Goal: Use online tool/utility: Utilize a website feature to perform a specific function

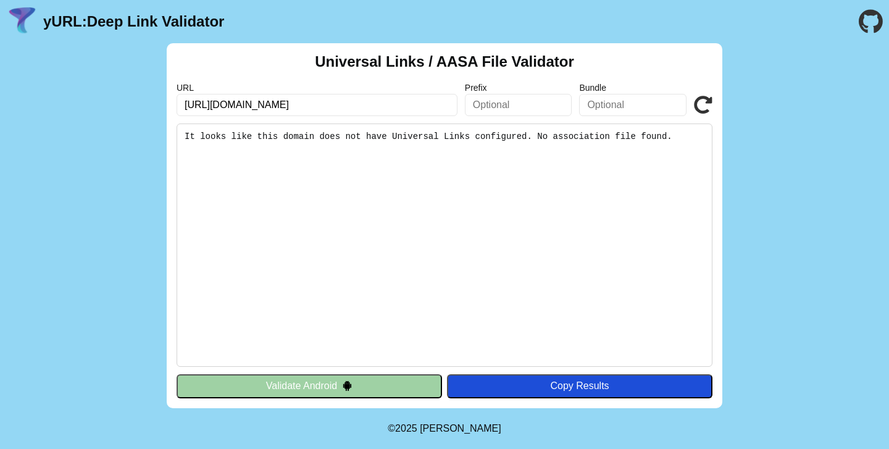
drag, startPoint x: 0, startPoint y: 0, endPoint x: 222, endPoint y: 66, distance: 231.8
click at [222, 66] on div "Universal Links / AASA File Validator URL [URL][DOMAIN_NAME] Prefix Bundle Vali…" at bounding box center [445, 225] width 556 height 365
click at [291, 66] on div "Universal Links / AASA File Validator URL [URL][DOMAIN_NAME] Prefix Bundle Vali…" at bounding box center [445, 225] width 556 height 365
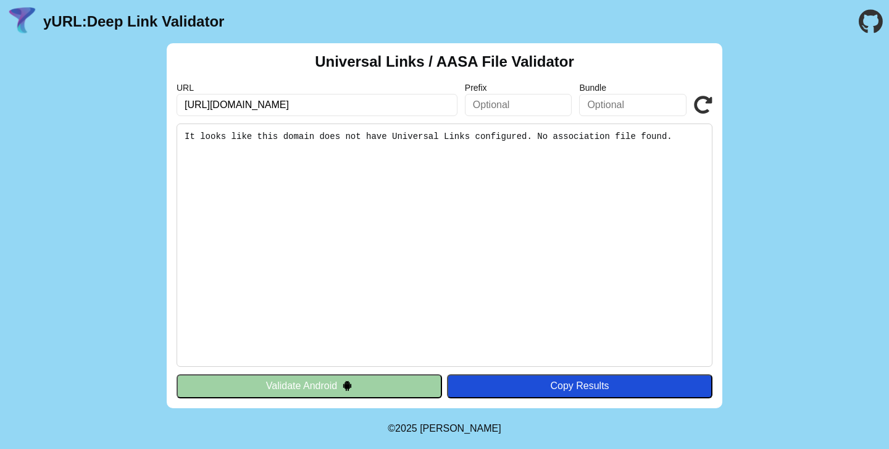
click at [322, 62] on h2 "Universal Links / AASA File Validator" at bounding box center [444, 61] width 259 height 17
click at [322, 61] on h2 "Universal Links / AASA File Validator" at bounding box center [444, 61] width 259 height 17
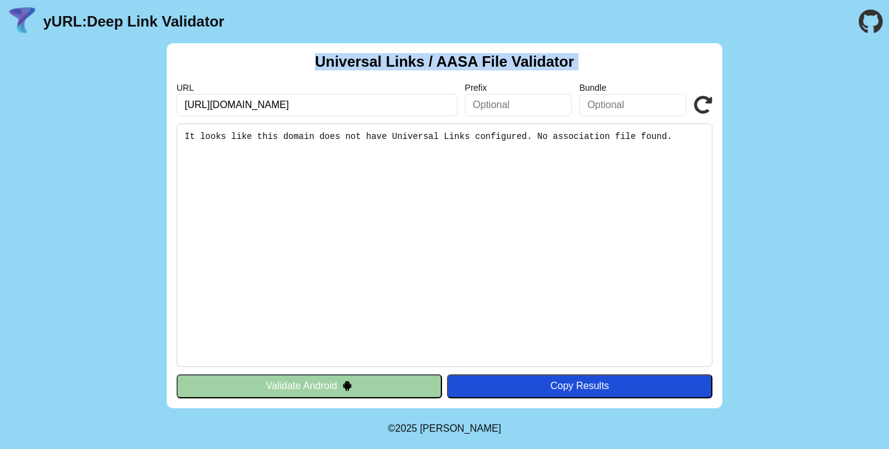
click at [322, 61] on h2 "Universal Links / AASA File Validator" at bounding box center [444, 61] width 259 height 17
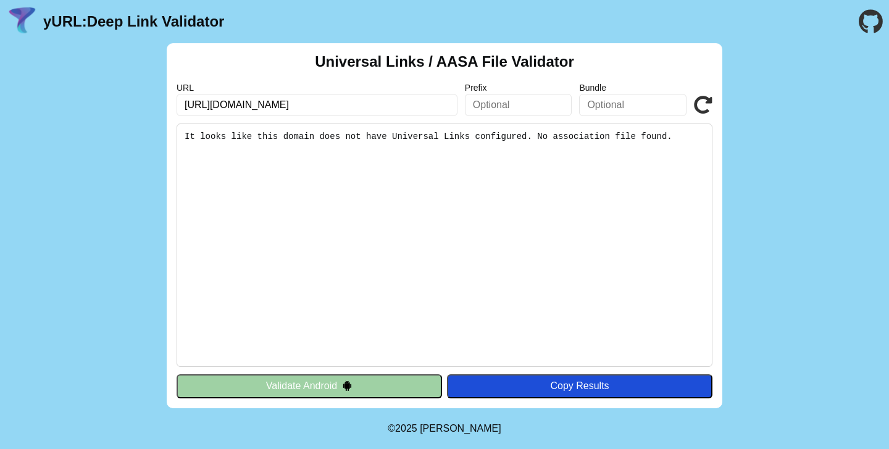
click at [428, 67] on h2 "Universal Links / AASA File Validator" at bounding box center [444, 61] width 259 height 17
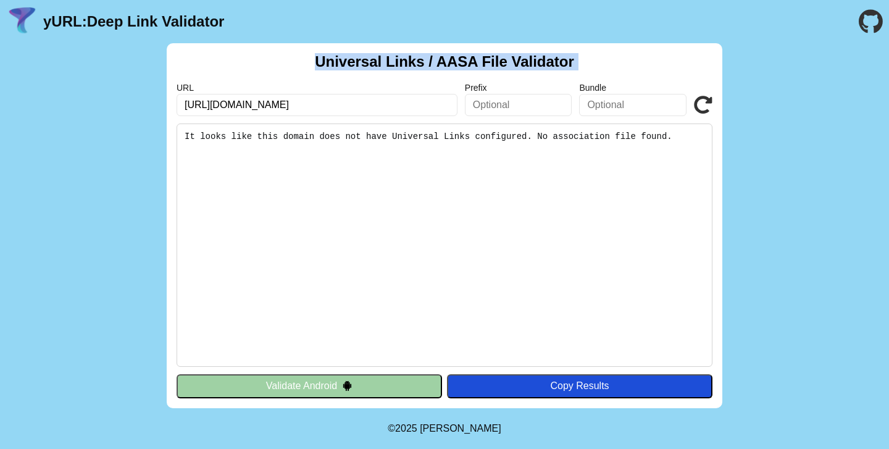
click at [428, 67] on h2 "Universal Links / AASA File Validator" at bounding box center [444, 61] width 259 height 17
click at [446, 73] on div "Universal Links / AASA File Validator URL [URL][DOMAIN_NAME] Prefix Bundle Vali…" at bounding box center [445, 225] width 556 height 365
